Goal: Transaction & Acquisition: Download file/media

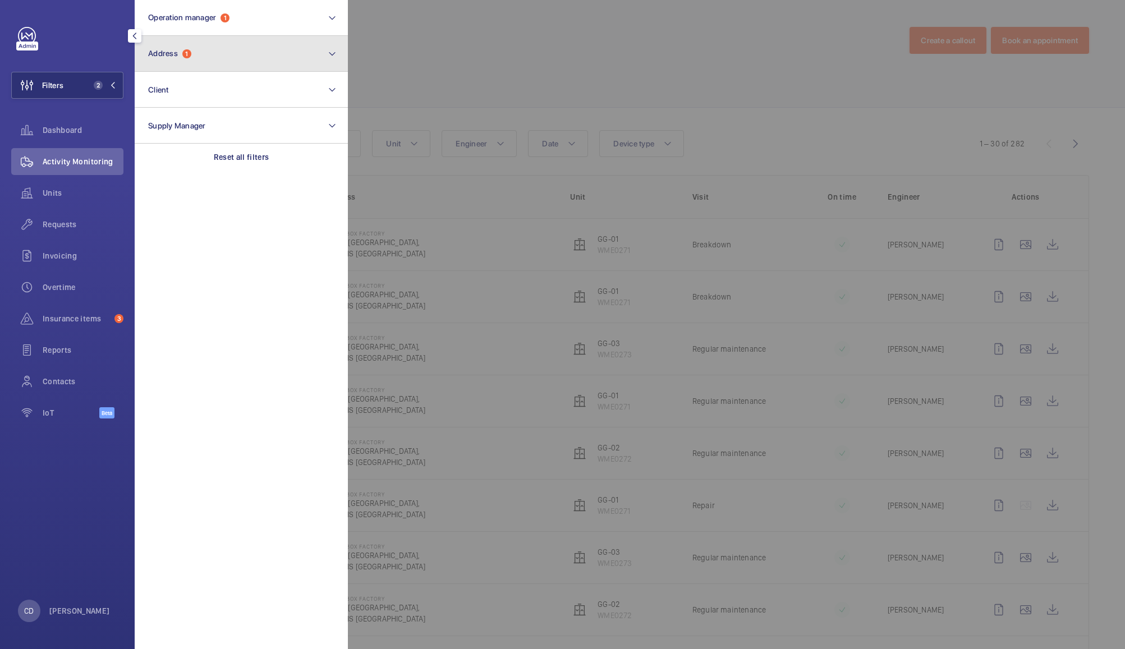
click at [234, 62] on button "Address 1" at bounding box center [241, 54] width 213 height 36
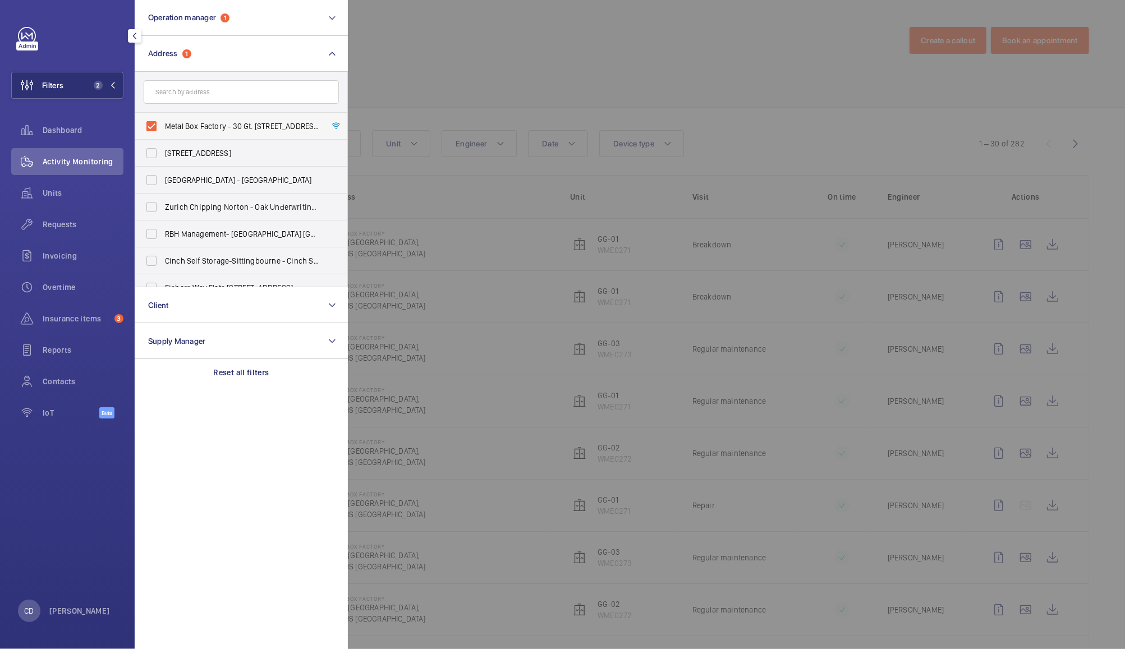
click at [158, 123] on label "Metal Box Factory - 30 Gt. [STREET_ADDRESS]" at bounding box center [232, 126] width 195 height 27
click at [158, 123] on input "Metal Box Factory - 30 Gt. [STREET_ADDRESS]" at bounding box center [151, 126] width 22 height 22
checkbox input "false"
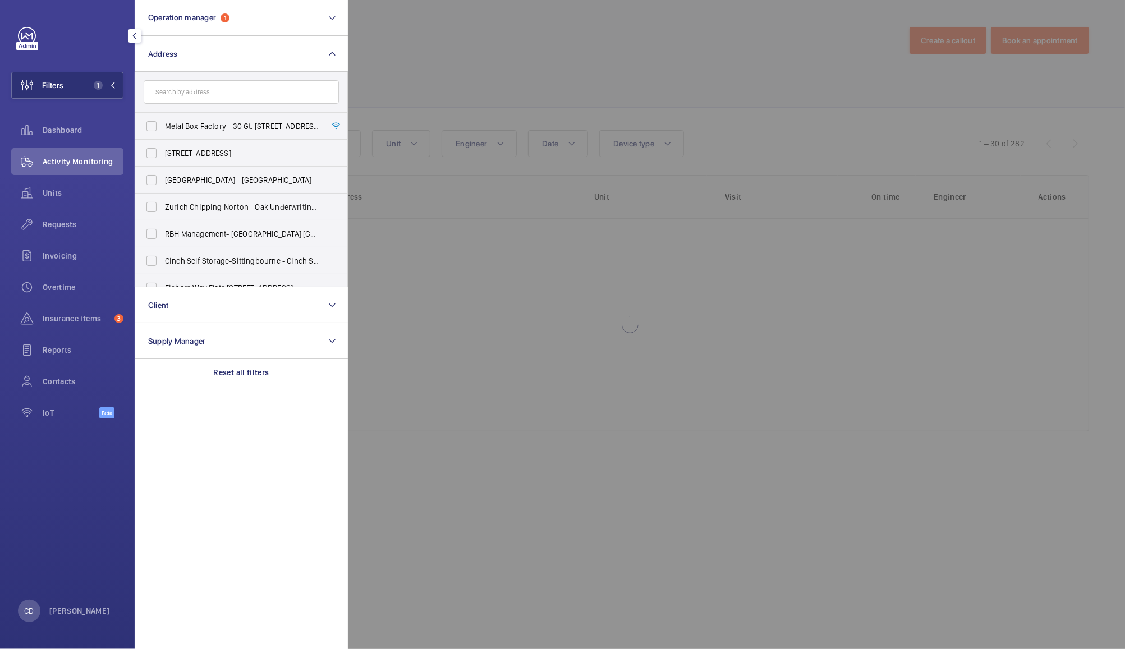
click at [419, 53] on div at bounding box center [910, 324] width 1125 height 649
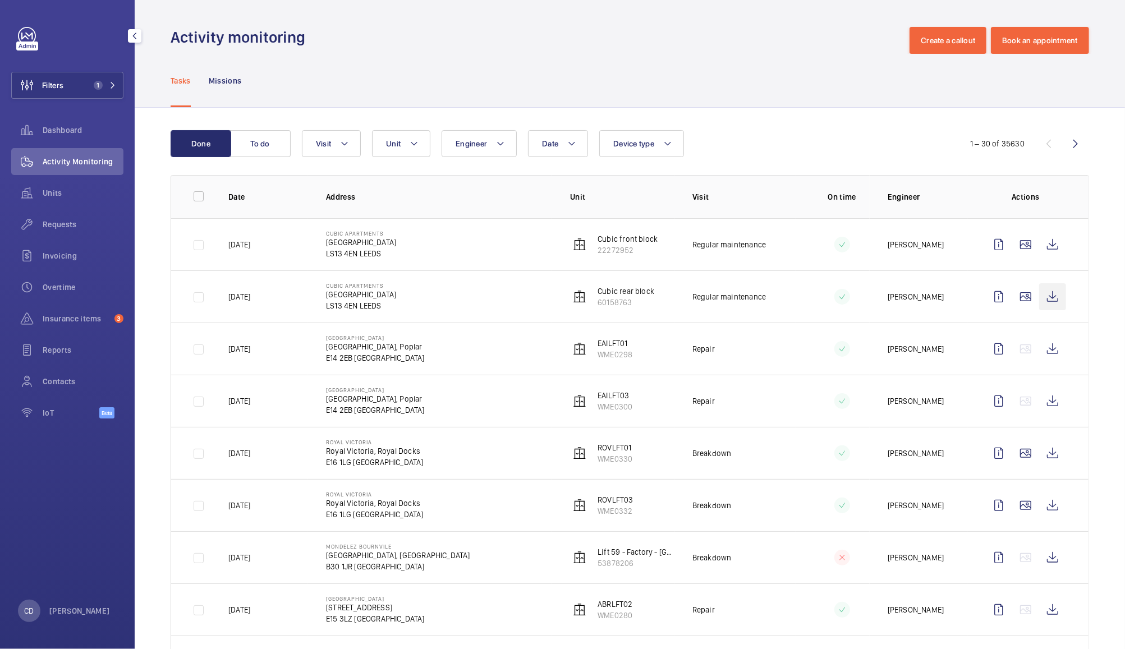
click at [1042, 299] on wm-front-icon-button at bounding box center [1053, 296] width 27 height 27
click at [1042, 300] on wm-front-icon-button at bounding box center [1053, 296] width 27 height 27
click at [1042, 245] on wm-front-icon-button at bounding box center [1053, 244] width 27 height 27
